Goal: Find specific page/section: Find specific page/section

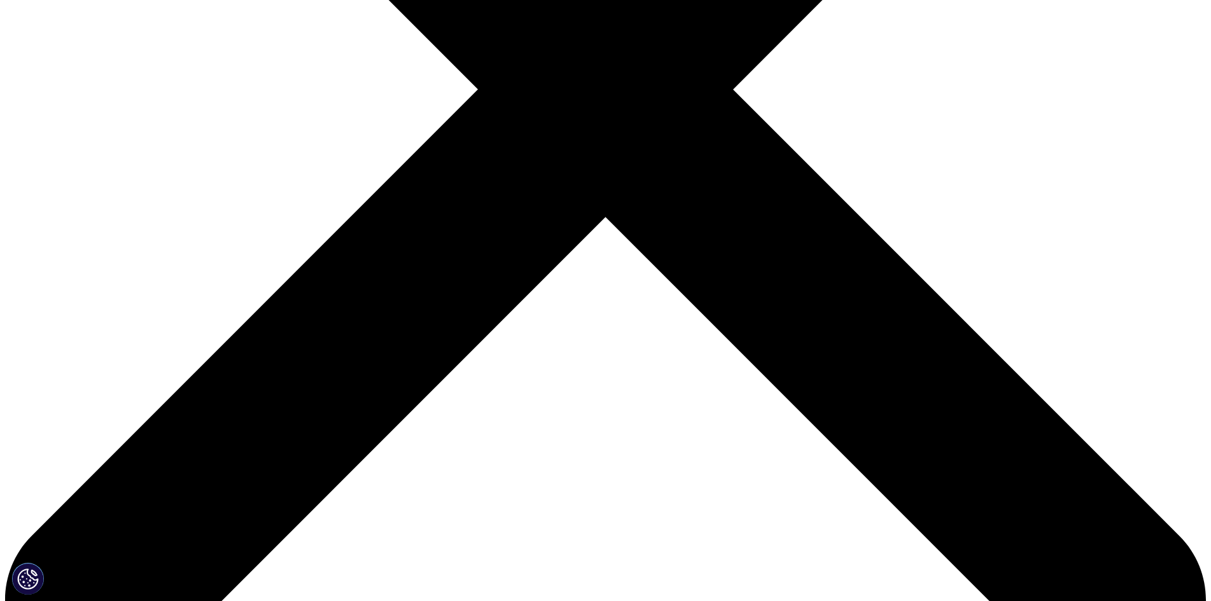
scroll to position [318, 0]
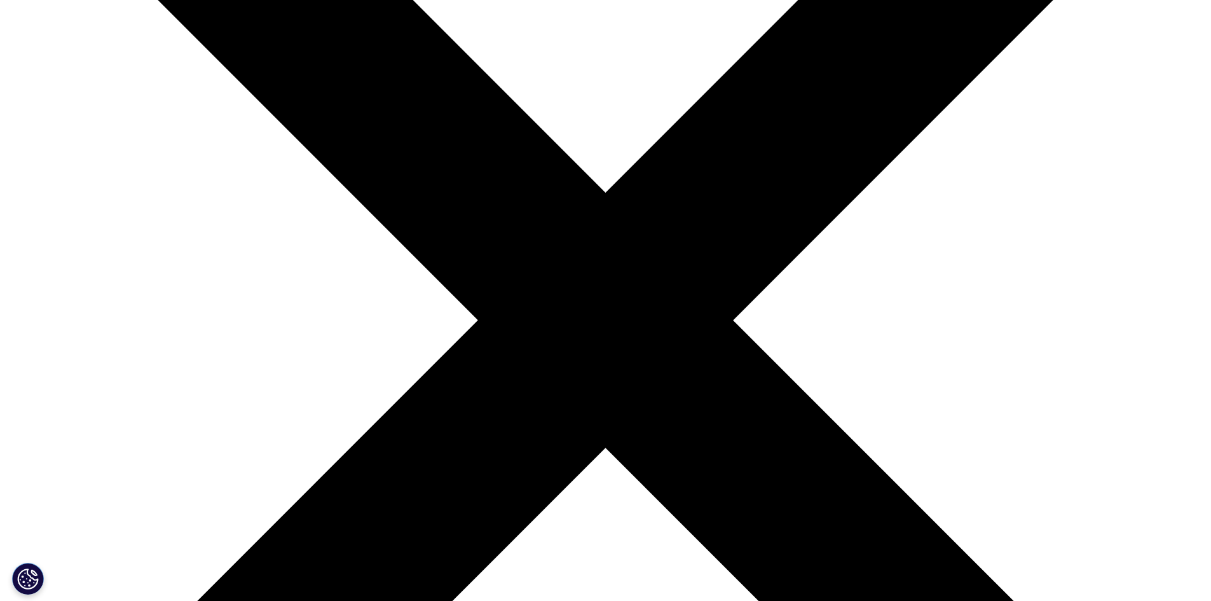
scroll to position [0, 0]
